Goal: Task Accomplishment & Management: Use online tool/utility

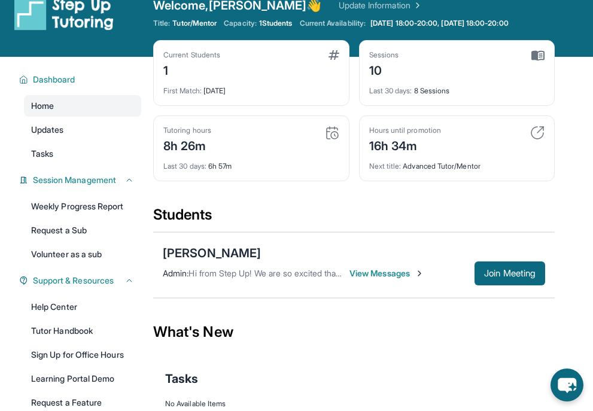
scroll to position [20, 0]
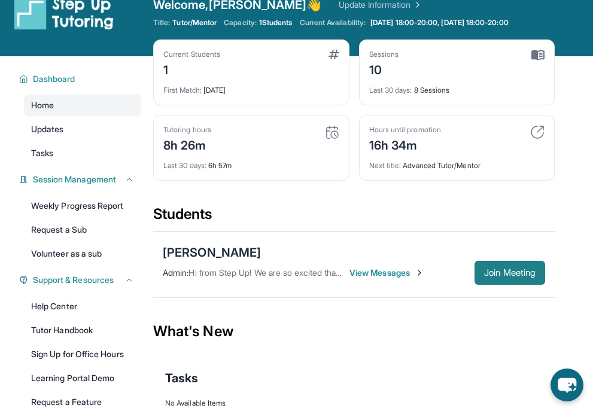
click at [492, 269] on span "Join Meeting" at bounding box center [509, 272] width 51 height 7
click at [175, 245] on div "[PERSON_NAME]" at bounding box center [212, 252] width 98 height 17
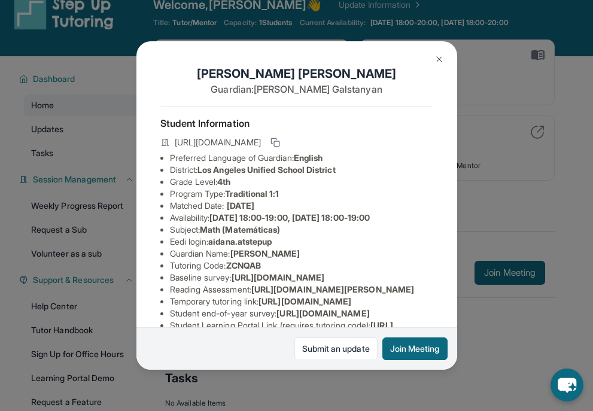
click at [239, 243] on span "aidana.atstepup" at bounding box center [239, 241] width 63 height 10
drag, startPoint x: 281, startPoint y: 242, endPoint x: 214, endPoint y: 243, distance: 66.4
click at [214, 243] on li "Eedi login : [PERSON_NAME].atstepup" at bounding box center [301, 242] width 263 height 12
copy span "aidana.atstepup"
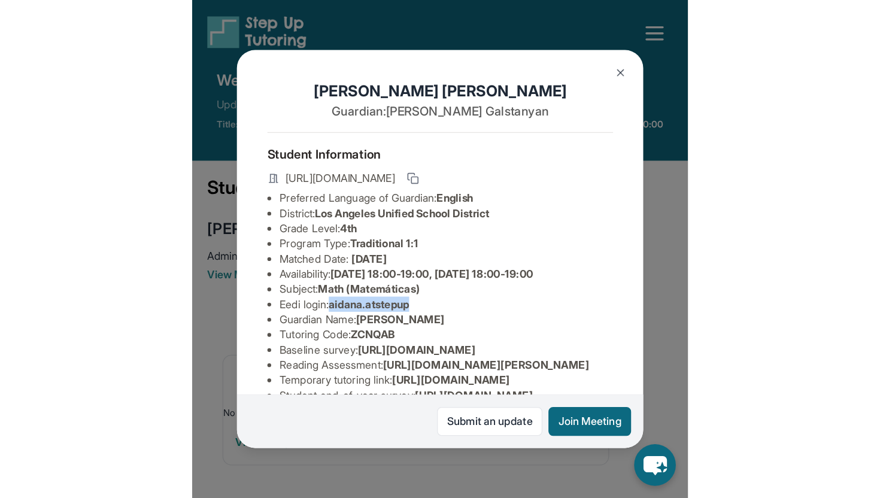
scroll to position [0, 0]
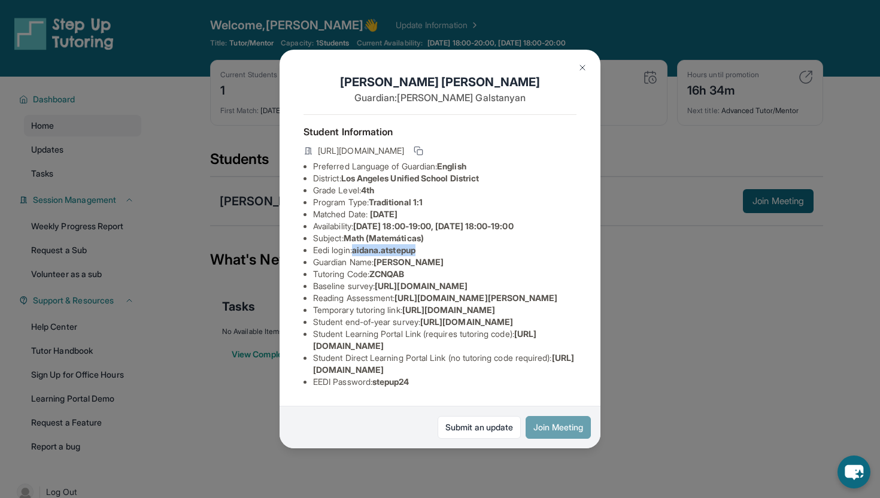
click at [540, 410] on button "Join Meeting" at bounding box center [557, 427] width 65 height 23
